Goal: Information Seeking & Learning: Learn about a topic

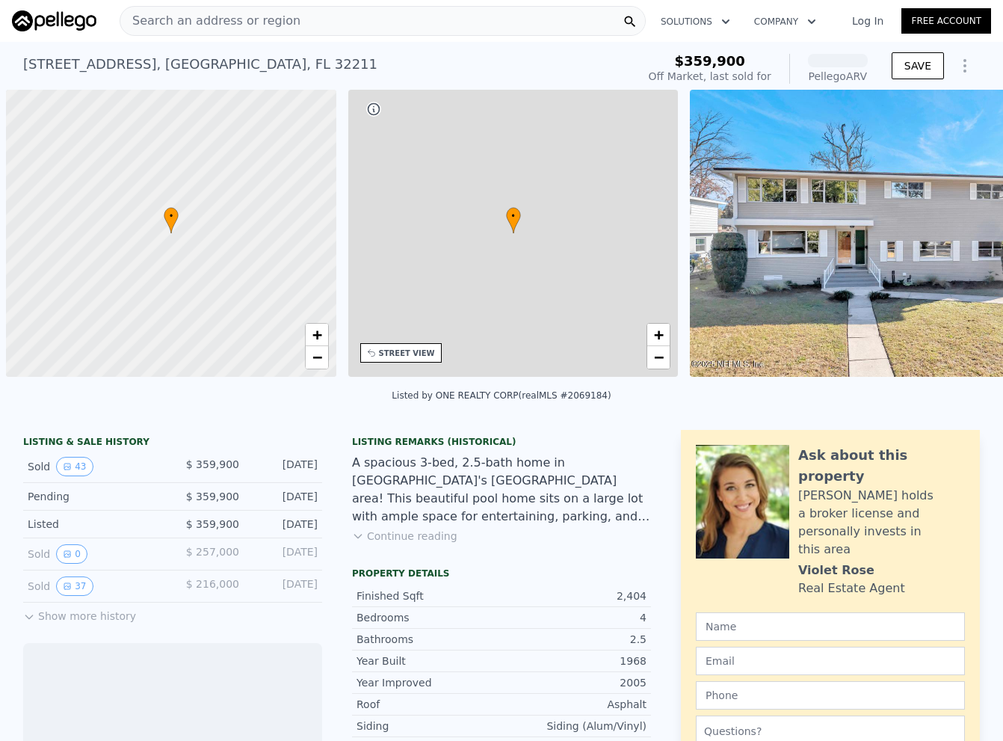
scroll to position [0, 6]
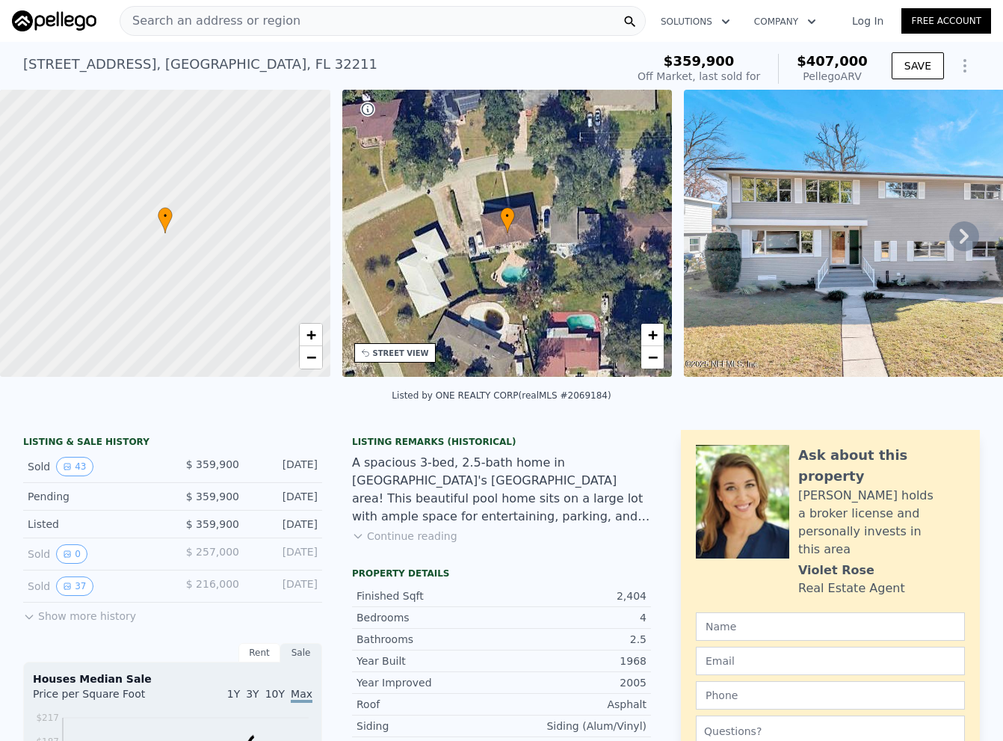
click at [951, 228] on icon at bounding box center [964, 236] width 30 height 30
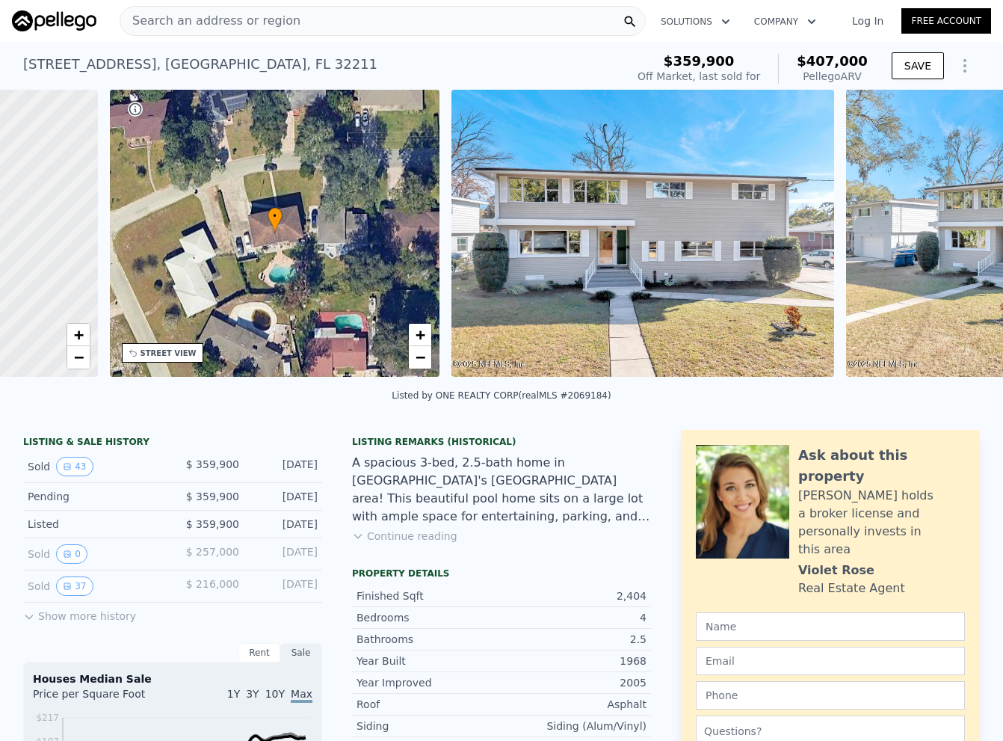
scroll to position [0, 348]
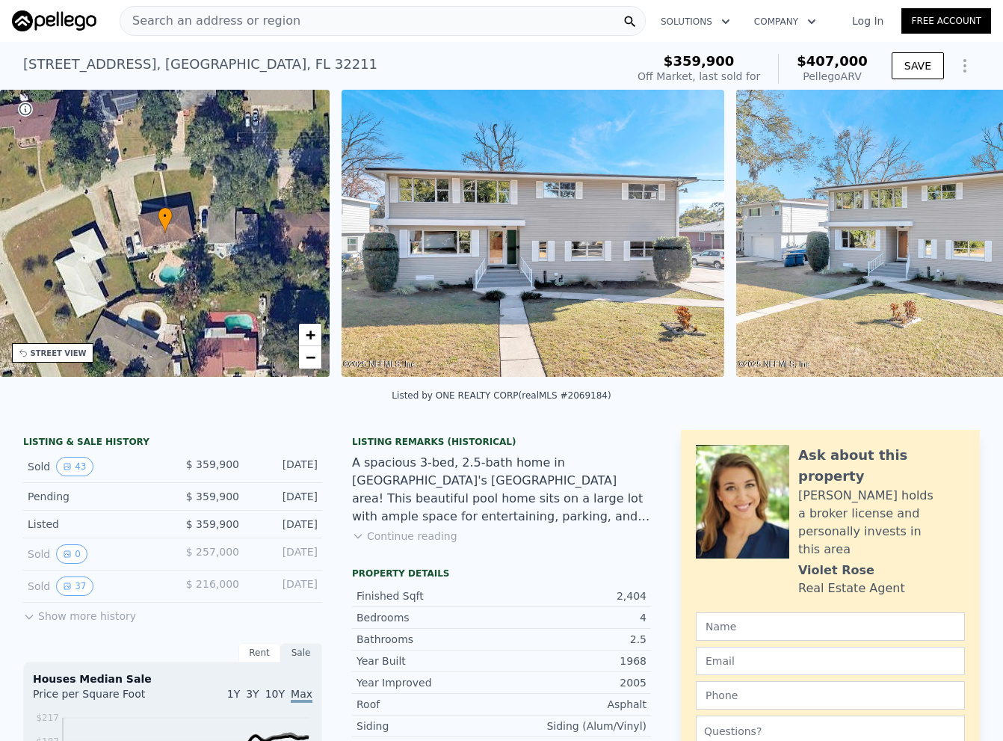
click at [951, 228] on img at bounding box center [927, 233] width 383 height 287
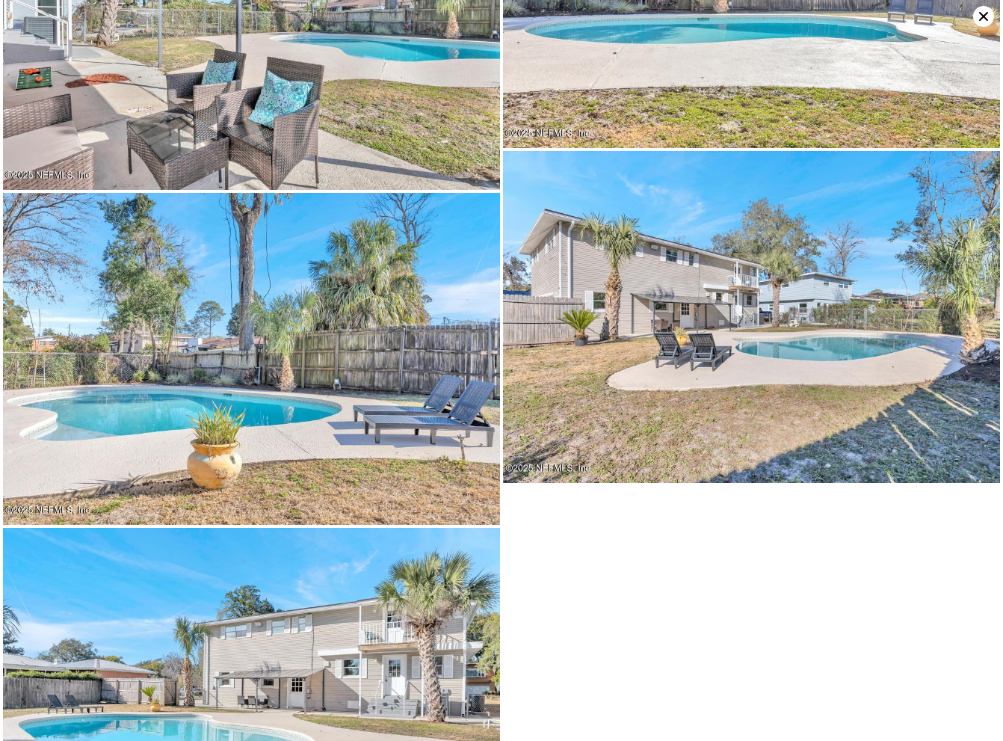
scroll to position [6616, 0]
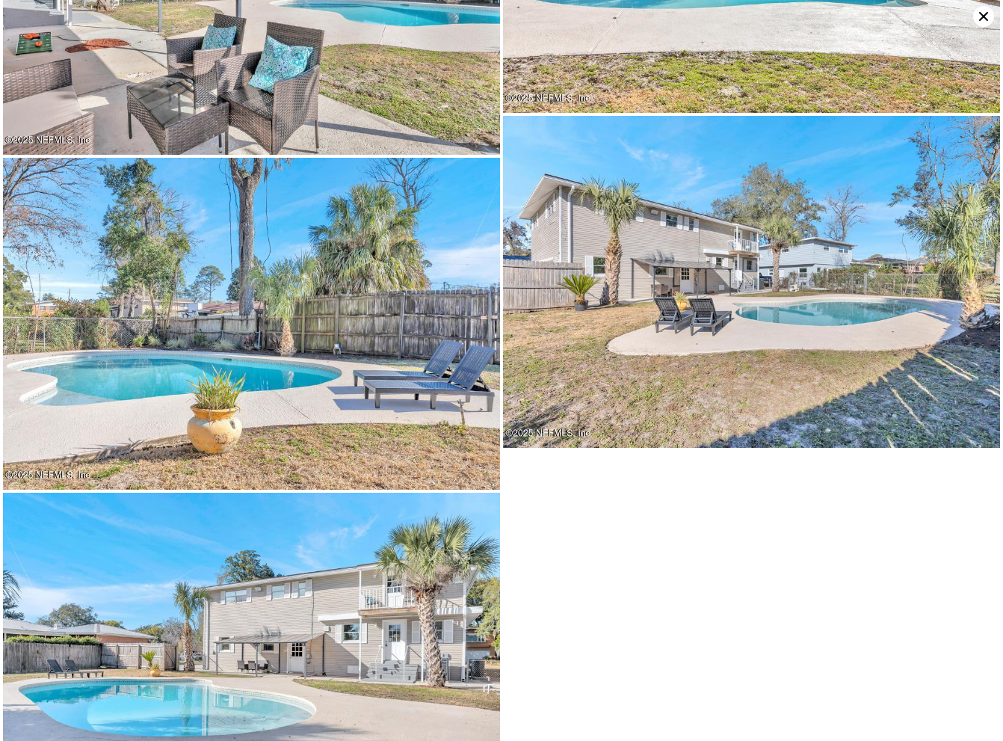
click at [984, 16] on icon at bounding box center [983, 16] width 9 height 9
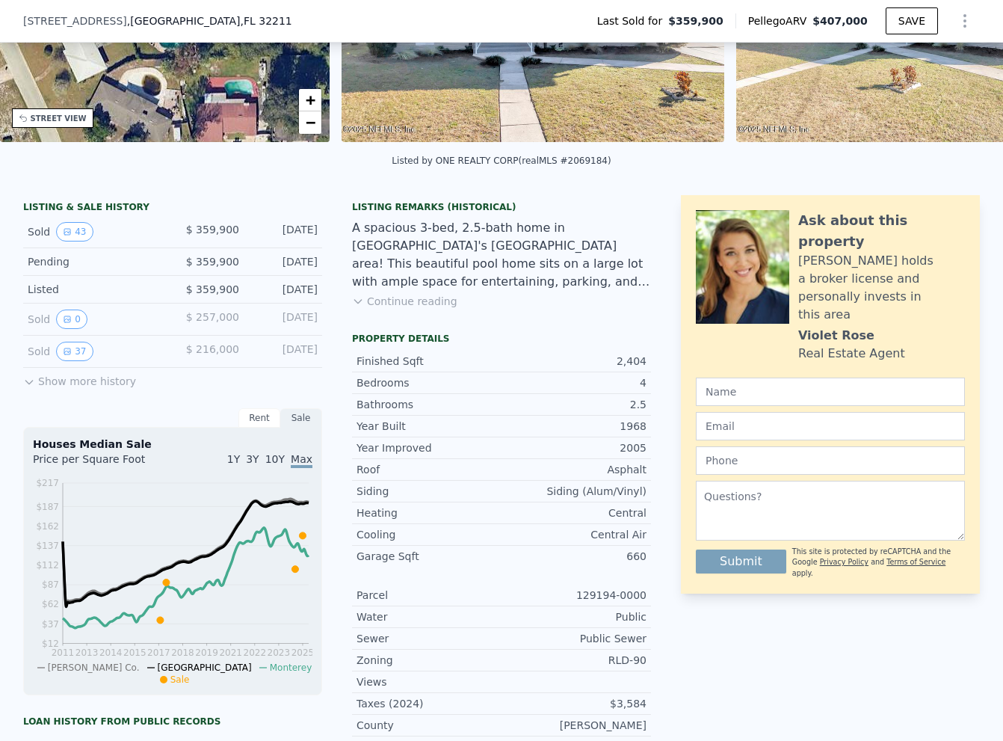
scroll to position [70, 0]
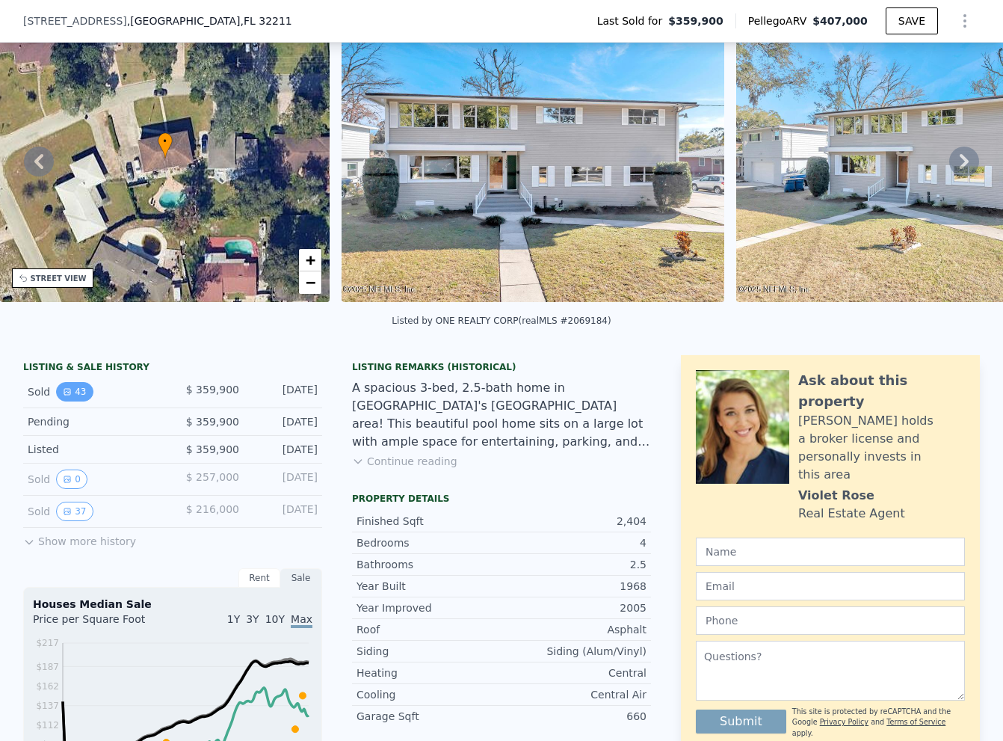
click at [67, 398] on button "43" at bounding box center [74, 391] width 37 height 19
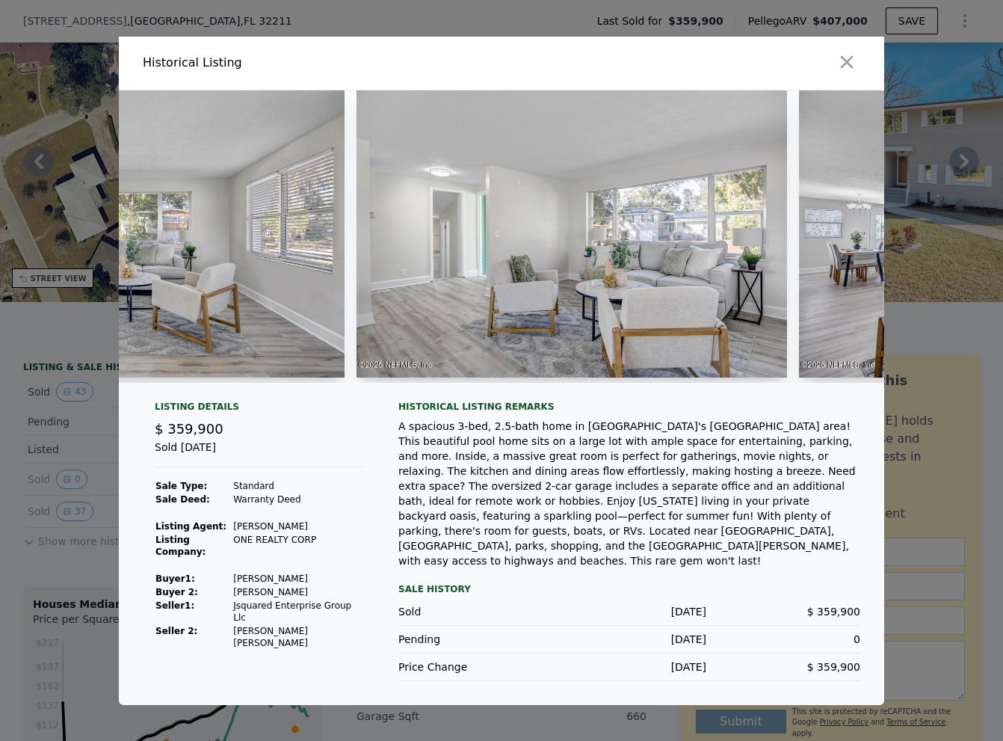
scroll to position [0, 2371]
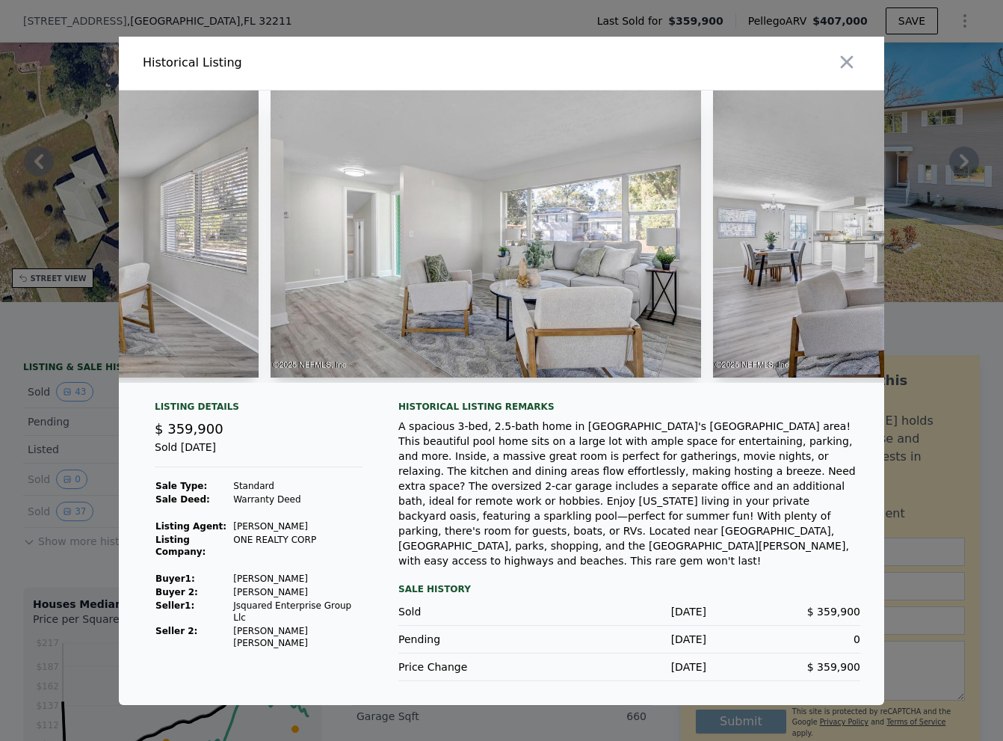
click at [99, 486] on div at bounding box center [501, 370] width 1003 height 741
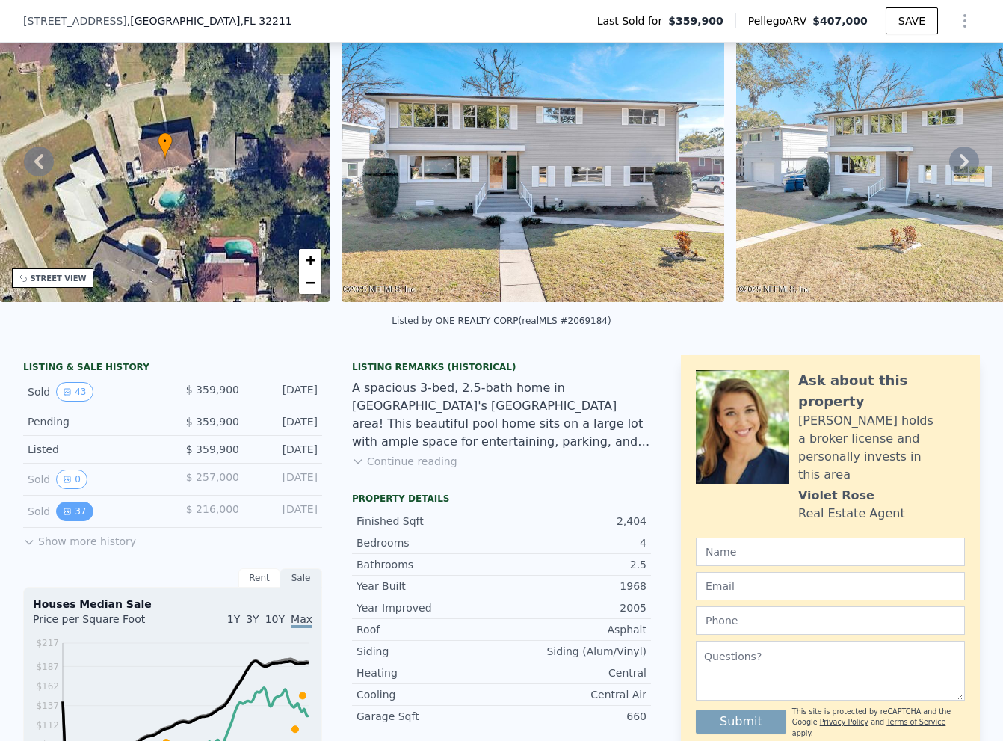
click at [72, 521] on button "37" at bounding box center [74, 511] width 37 height 19
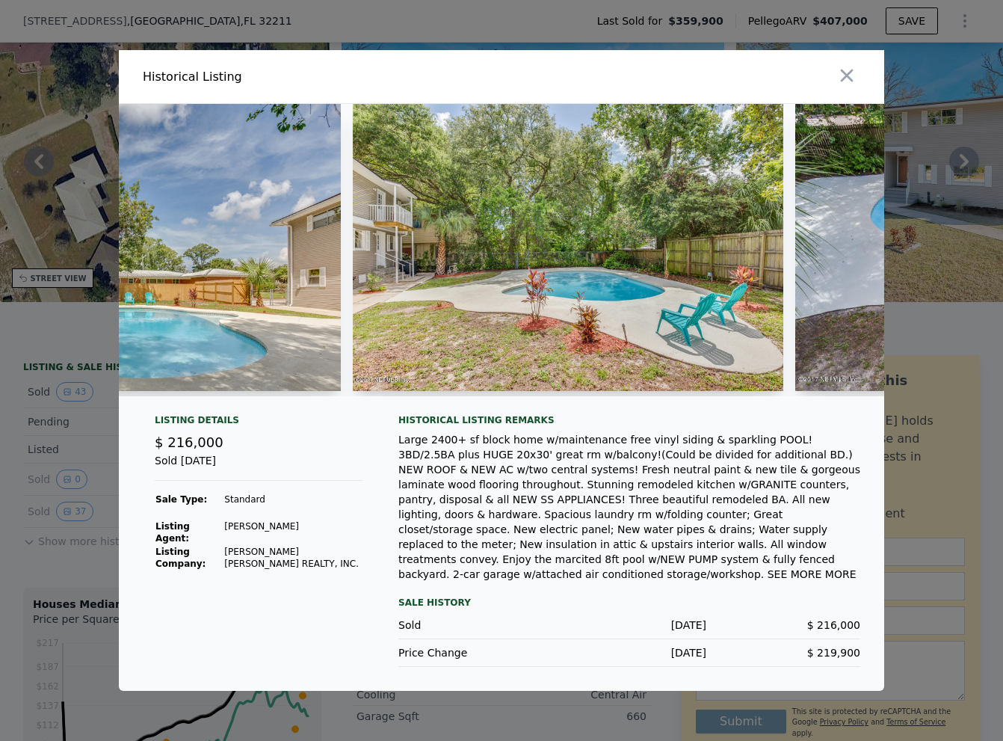
scroll to position [0, 13580]
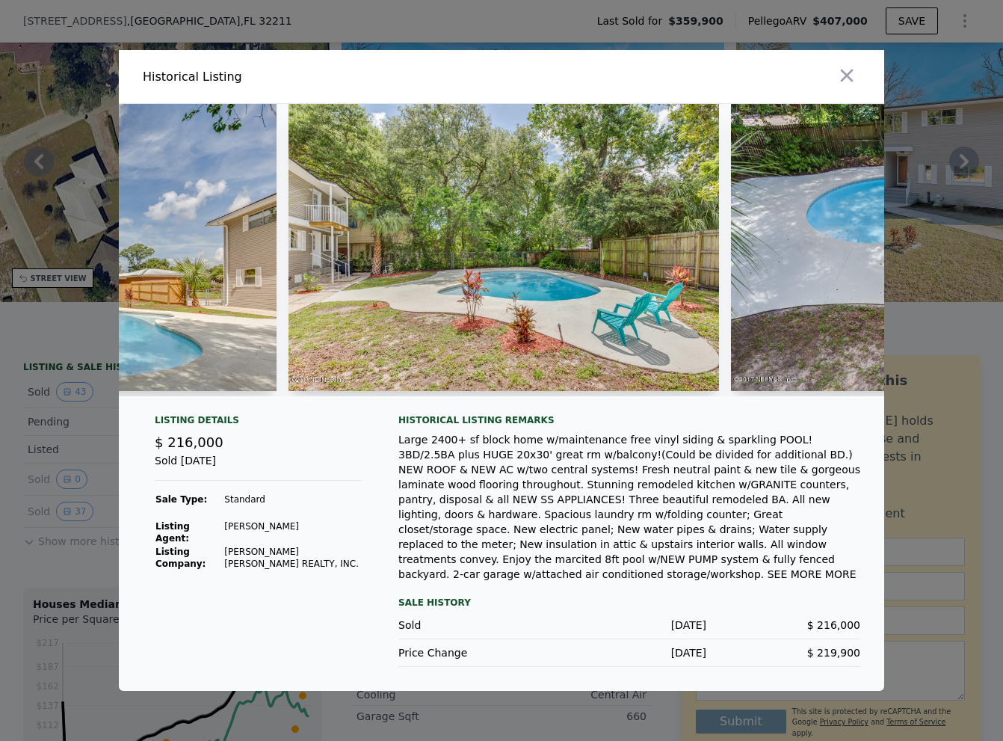
click at [94, 546] on div at bounding box center [501, 370] width 1003 height 741
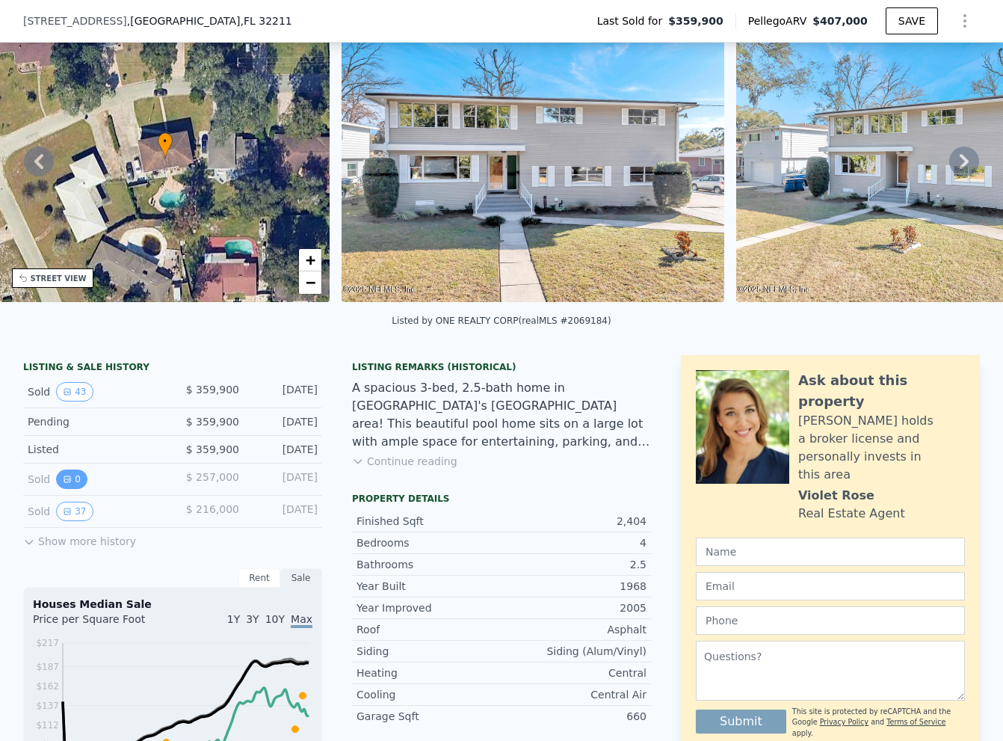
click at [71, 489] on button "0" at bounding box center [71, 478] width 31 height 19
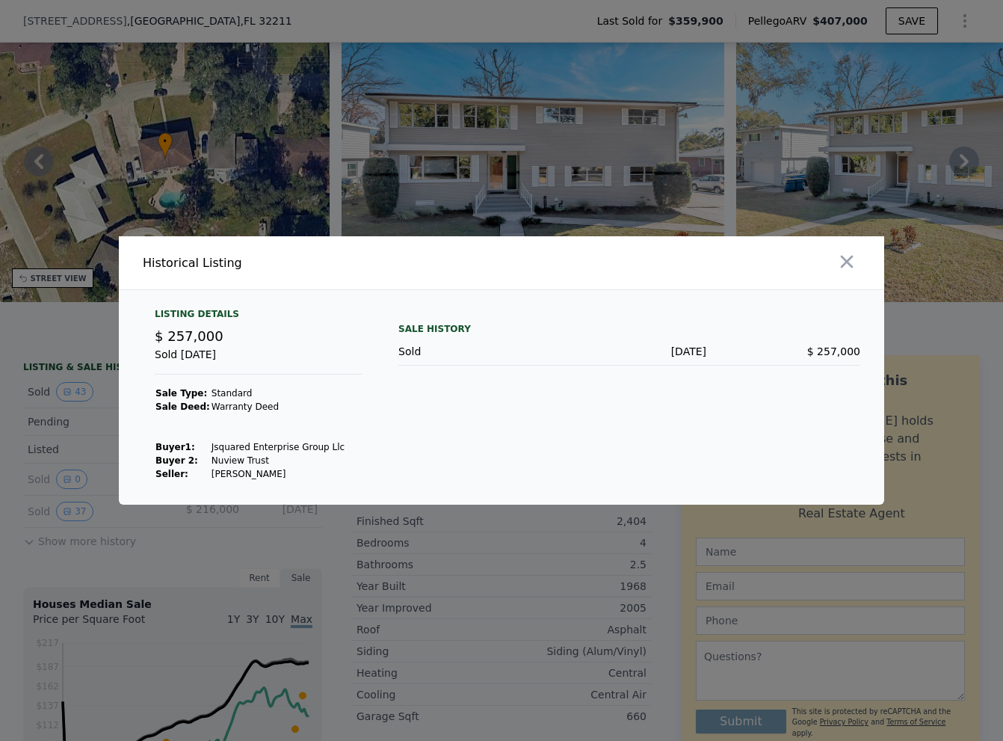
click at [78, 471] on div at bounding box center [501, 370] width 1003 height 741
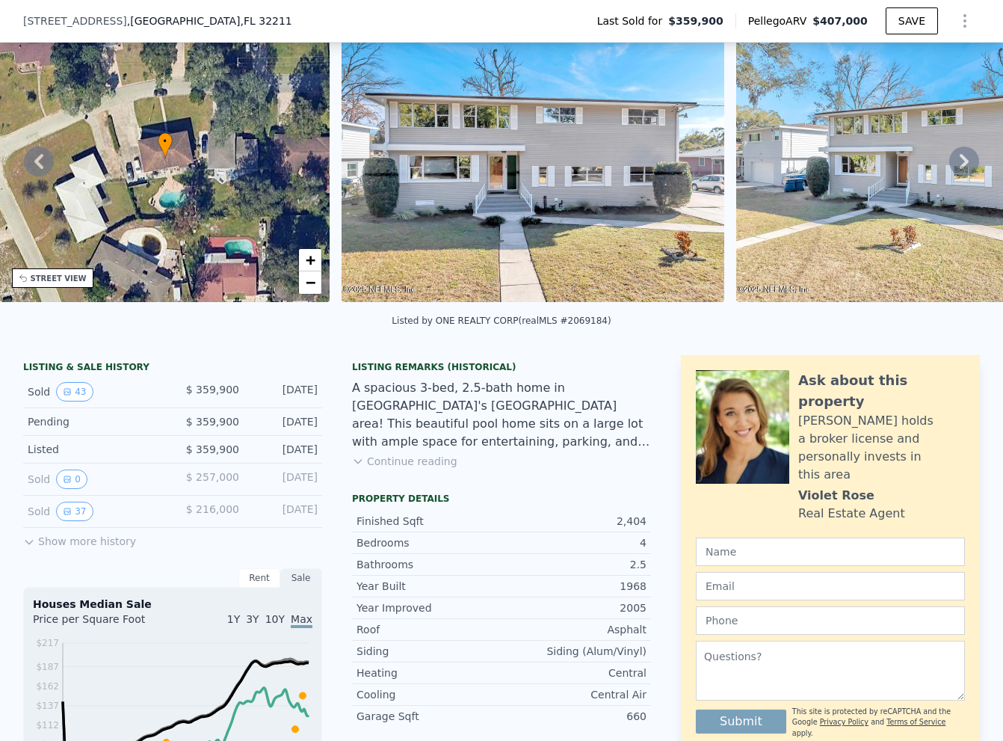
click at [229, 375] on div "LISTING & SALE HISTORY" at bounding box center [172, 368] width 299 height 15
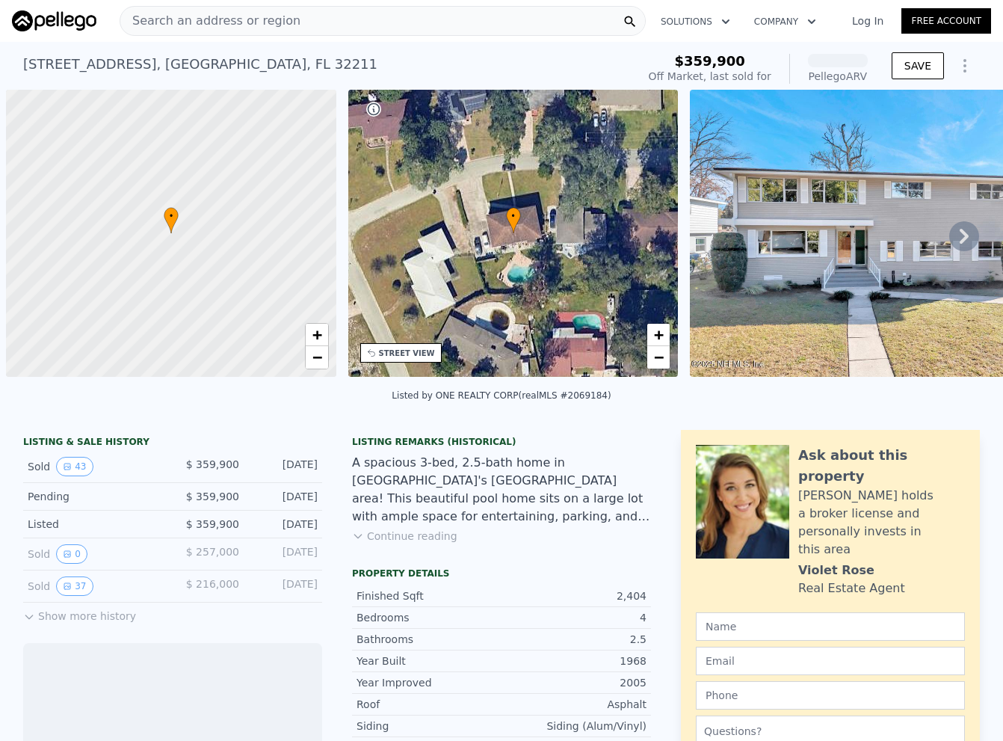
scroll to position [0, 6]
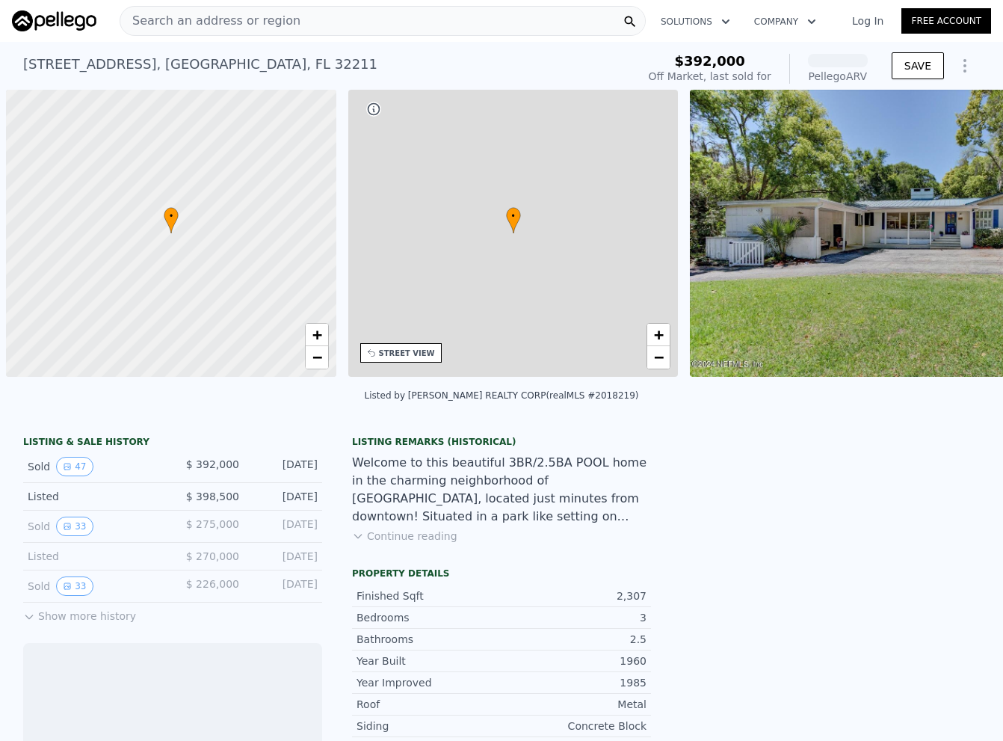
scroll to position [0, 6]
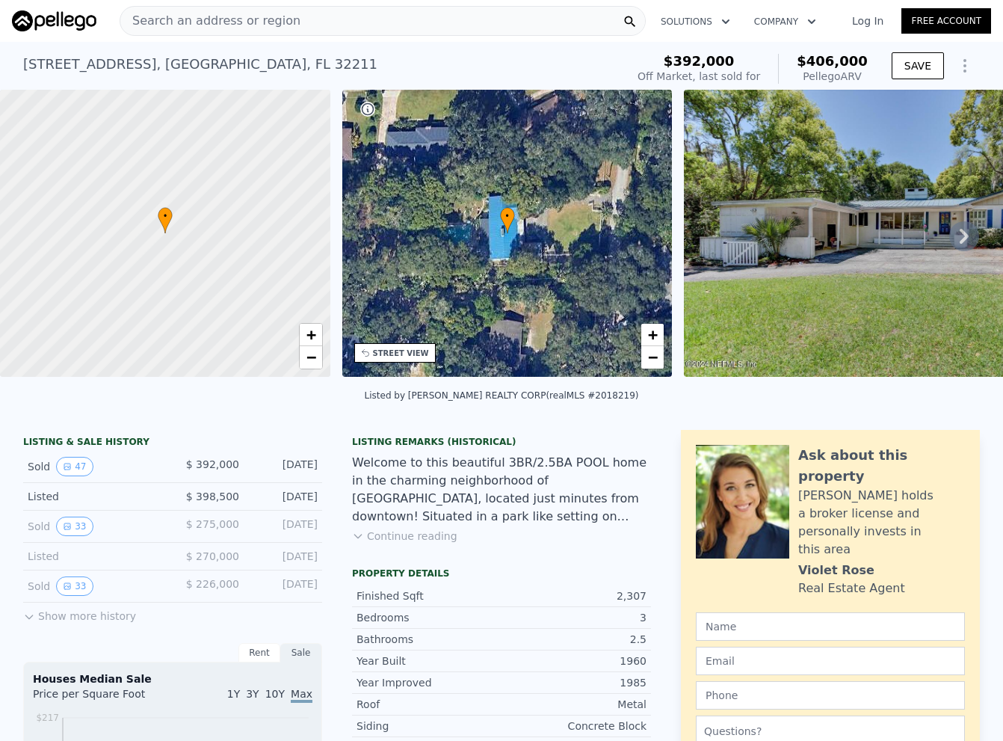
click at [54, 623] on button "Show more history" at bounding box center [79, 612] width 113 height 21
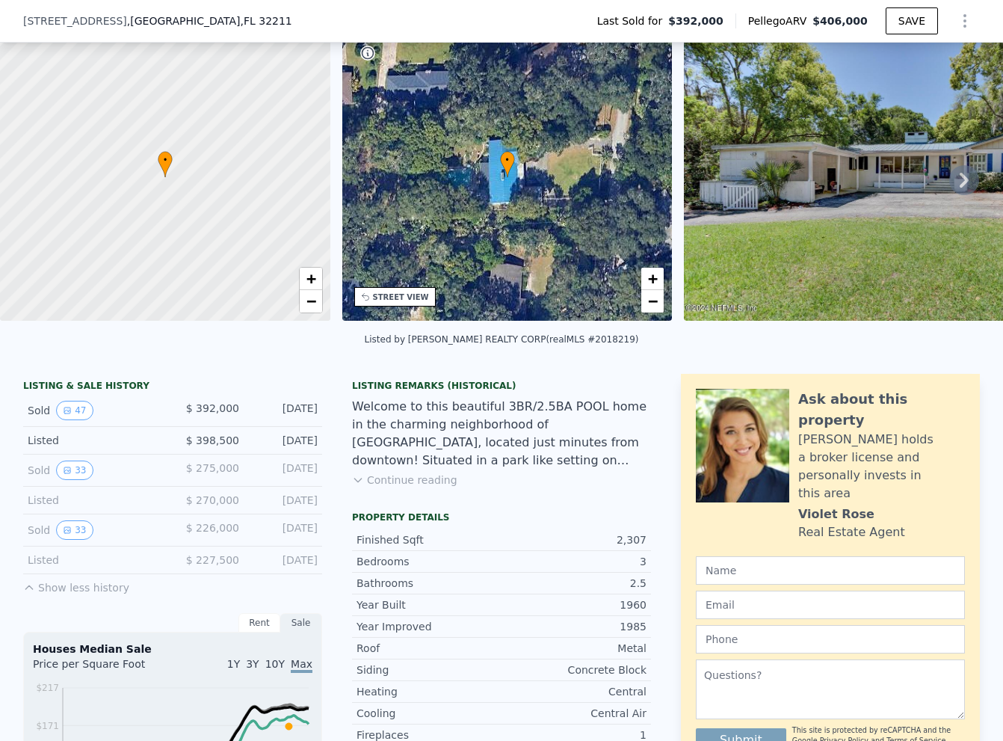
scroll to position [70, 0]
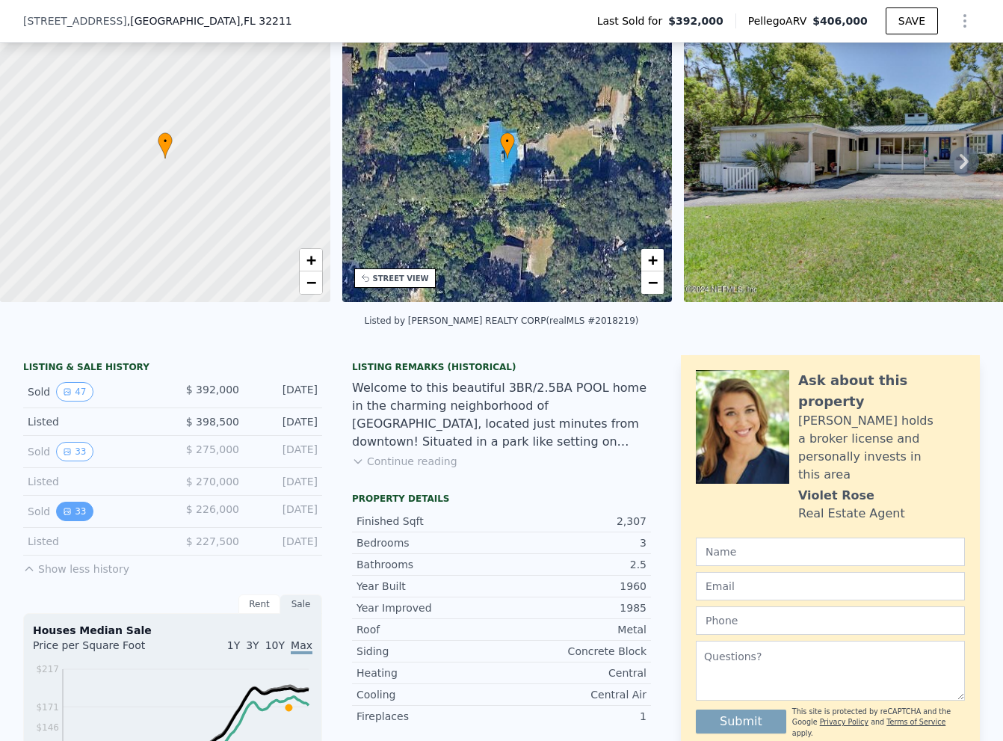
click at [72, 517] on button "33" at bounding box center [74, 511] width 37 height 19
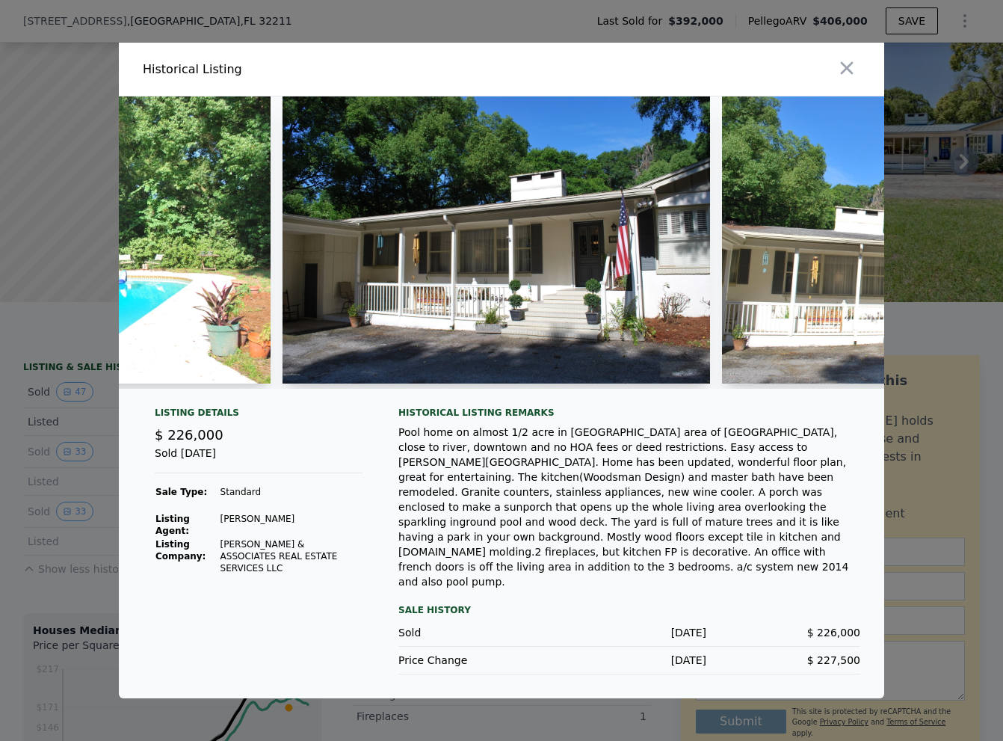
scroll to position [0, 11923]
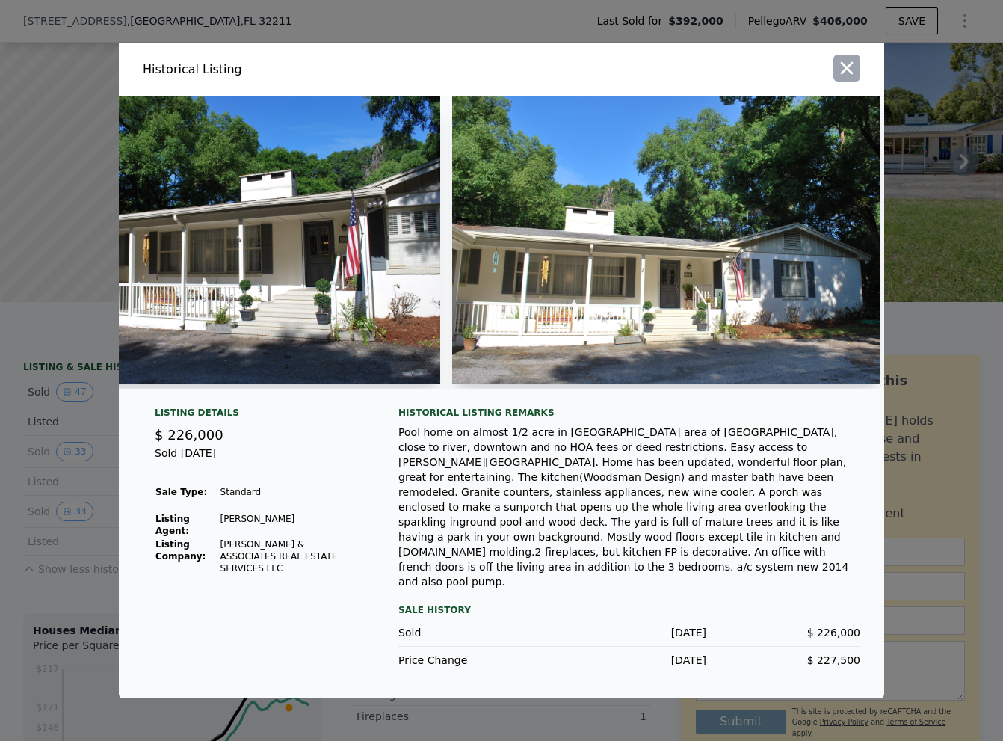
click at [850, 78] on icon "button" at bounding box center [846, 68] width 21 height 21
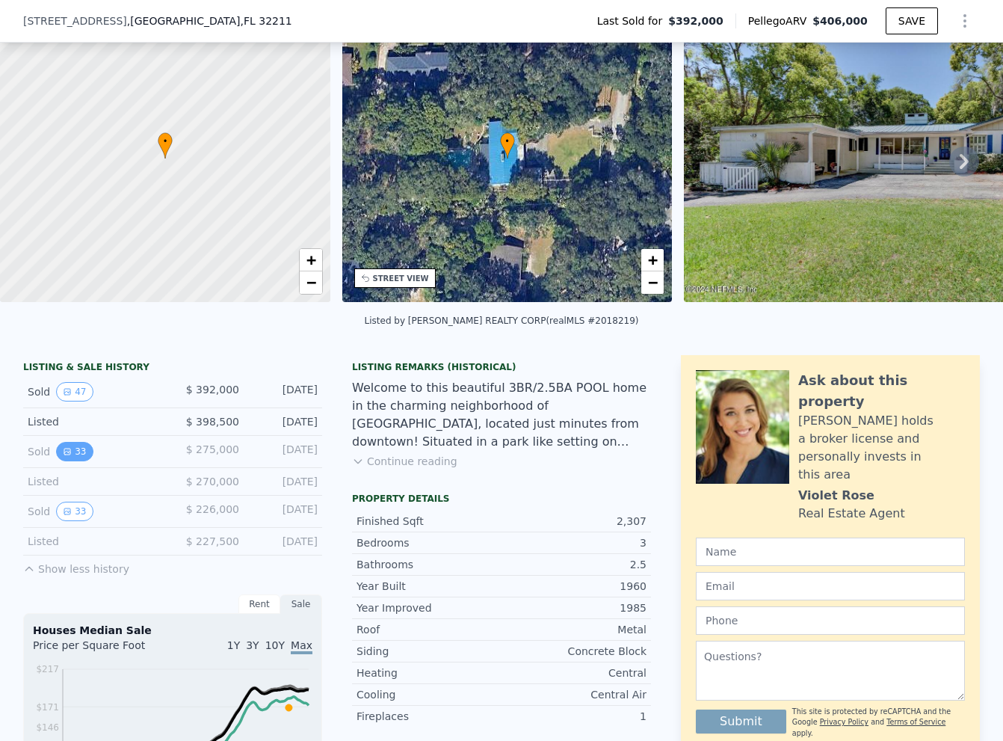
click at [56, 461] on button "33" at bounding box center [74, 451] width 37 height 19
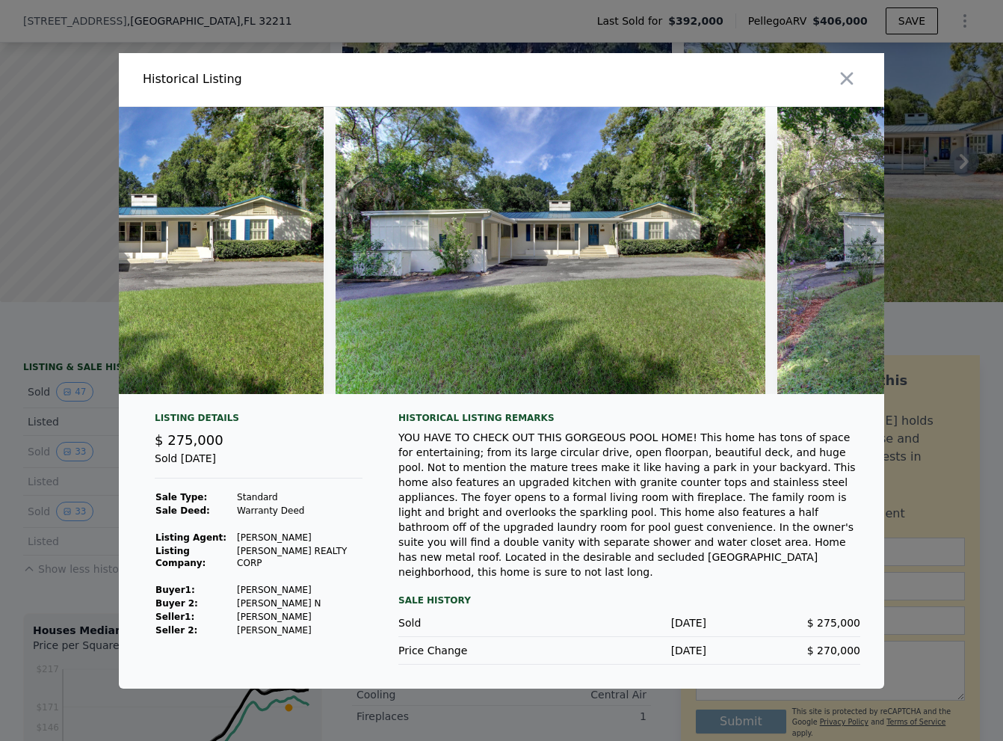
scroll to position [0, 13553]
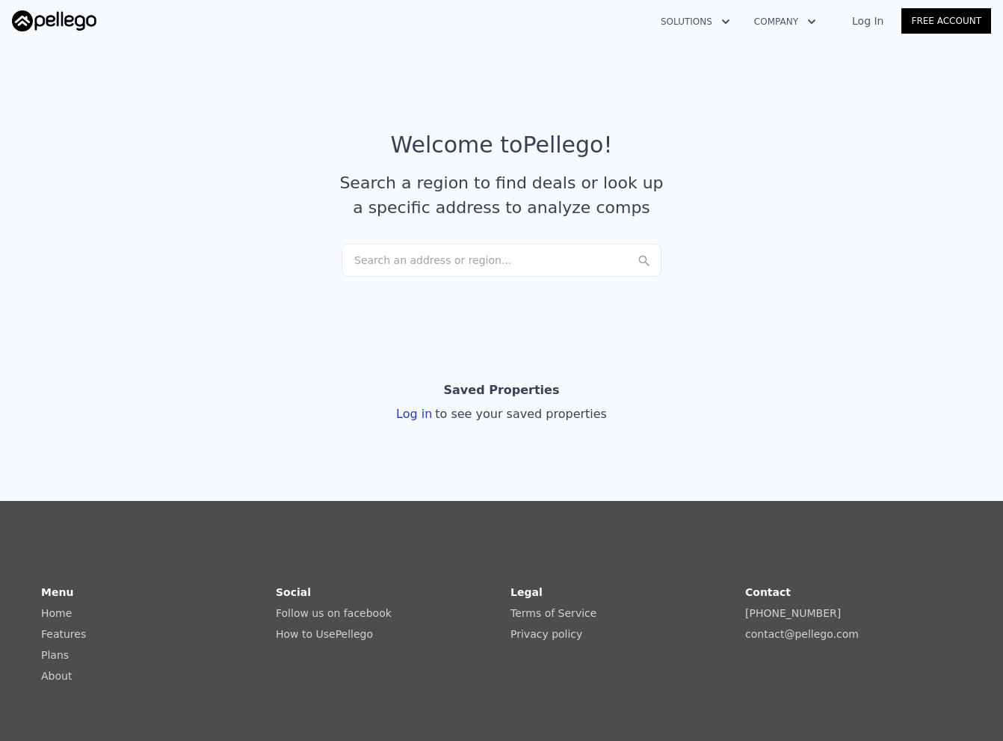
click at [453, 268] on div "Search an address or region..." at bounding box center [502, 260] width 320 height 33
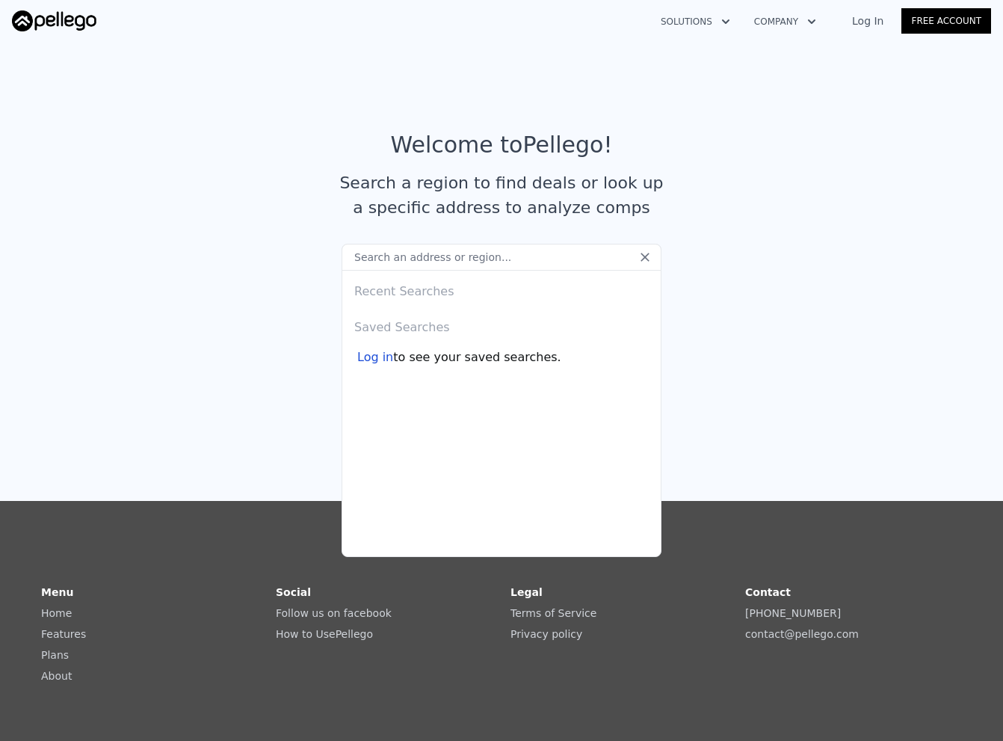
type input "3"
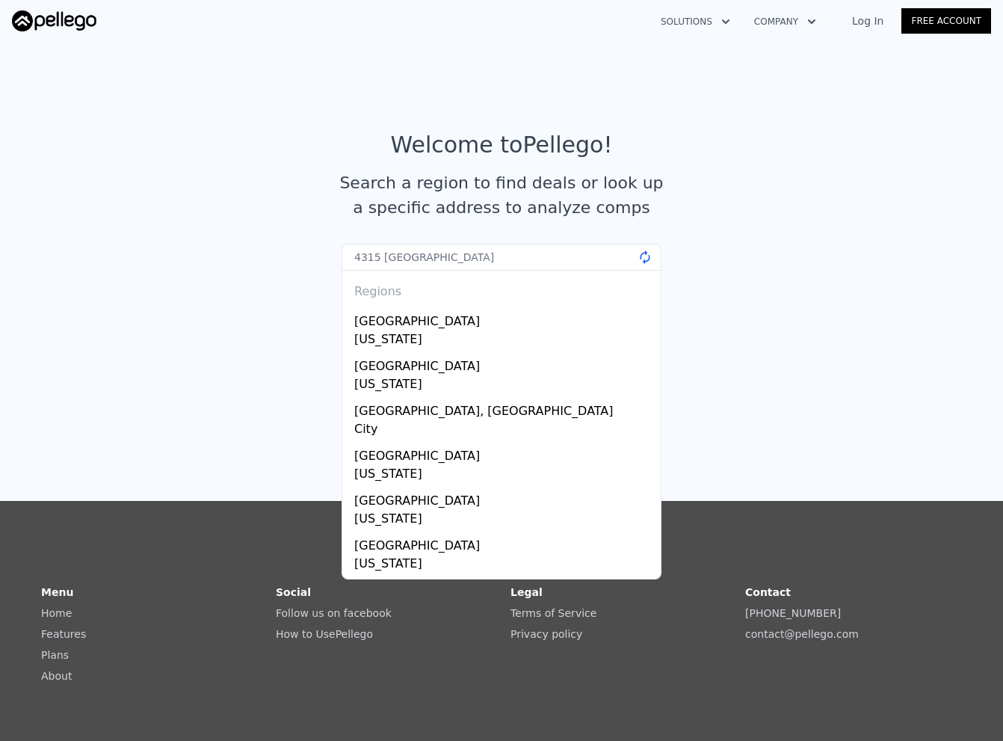
type input "4315 [GEOGRAPHIC_DATA]"
